Goal: Task Accomplishment & Management: Use online tool/utility

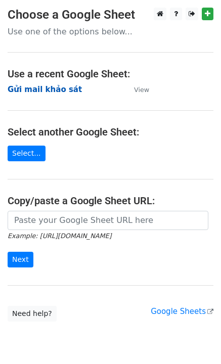
click at [56, 88] on strong "Gửi mail khảo sát" at bounding box center [45, 89] width 74 height 9
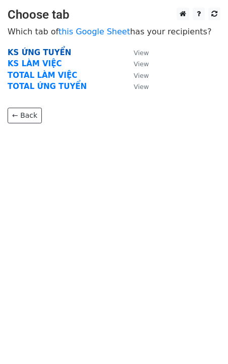
click at [52, 51] on strong "KS ỨNG TUYỂN" at bounding box center [40, 52] width 64 height 9
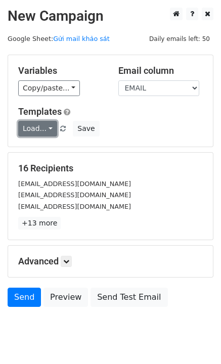
click at [38, 129] on link "Load..." at bounding box center [37, 129] width 39 height 16
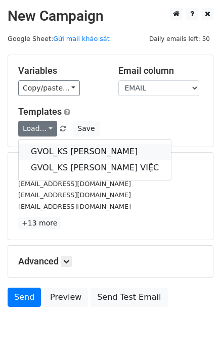
click at [54, 149] on link "GVOL_KS [PERSON_NAME]" at bounding box center [95, 152] width 152 height 16
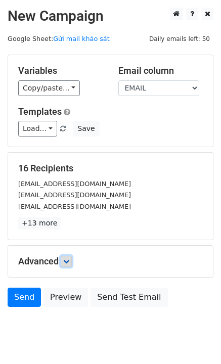
click at [68, 266] on link at bounding box center [66, 261] width 11 height 11
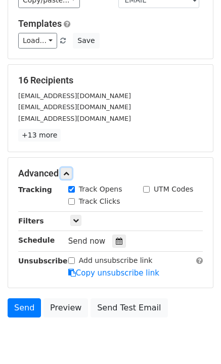
scroll to position [128, 0]
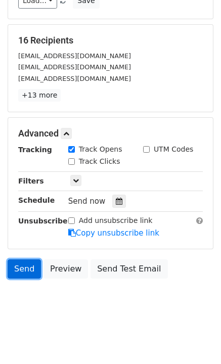
click at [17, 266] on link "Send" at bounding box center [24, 268] width 33 height 19
